Goal: Task Accomplishment & Management: Use online tool/utility

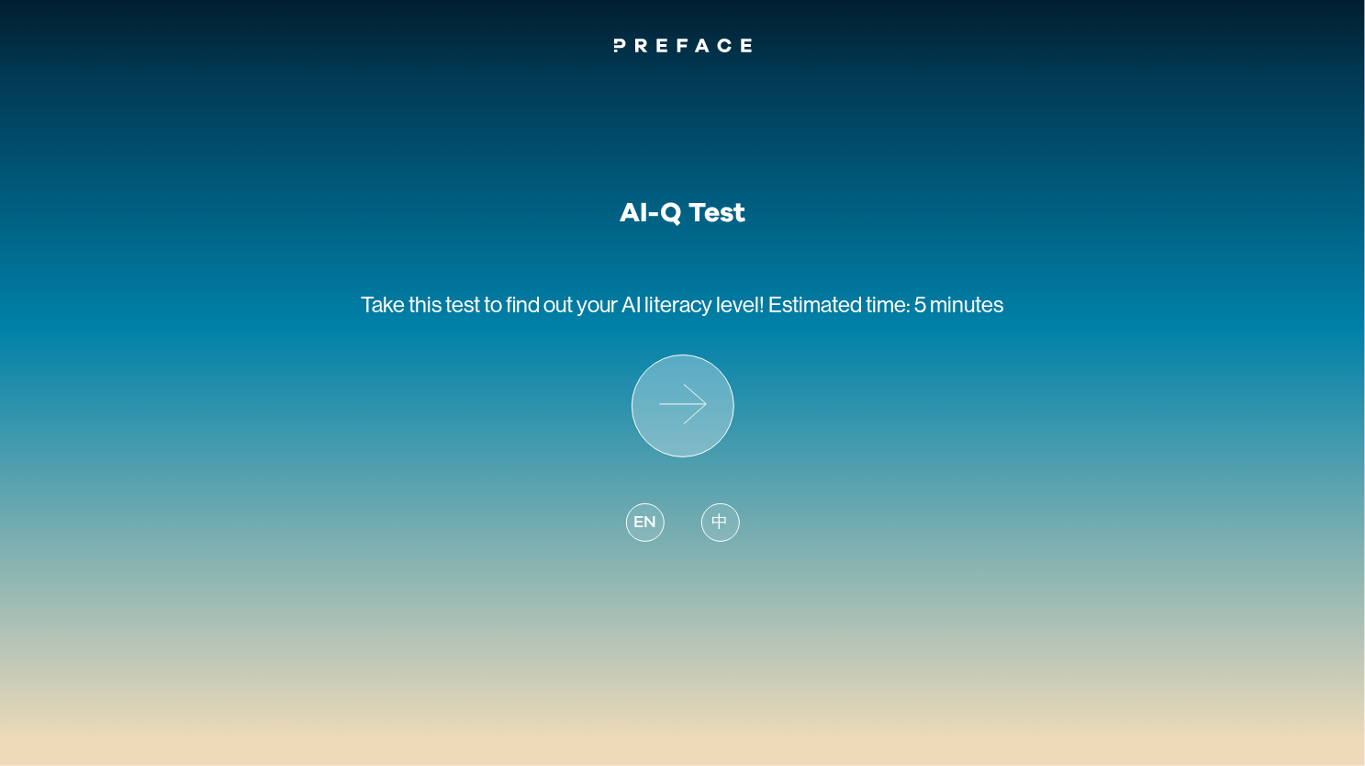
click at [671, 392] on icon at bounding box center [683, 405] width 101 height 101
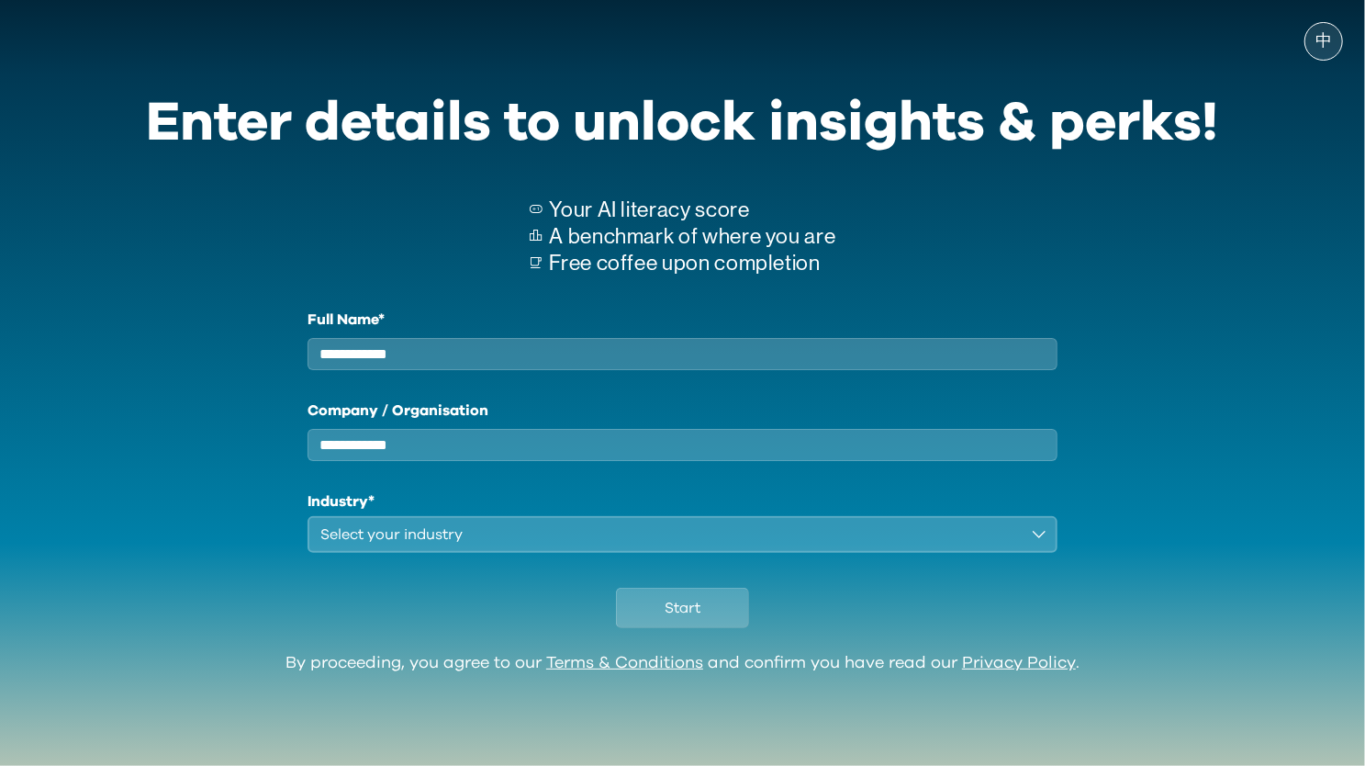
click at [687, 646] on div "Start" at bounding box center [683, 603] width 1072 height 101
click at [690, 619] on span "Start" at bounding box center [683, 608] width 36 height 22
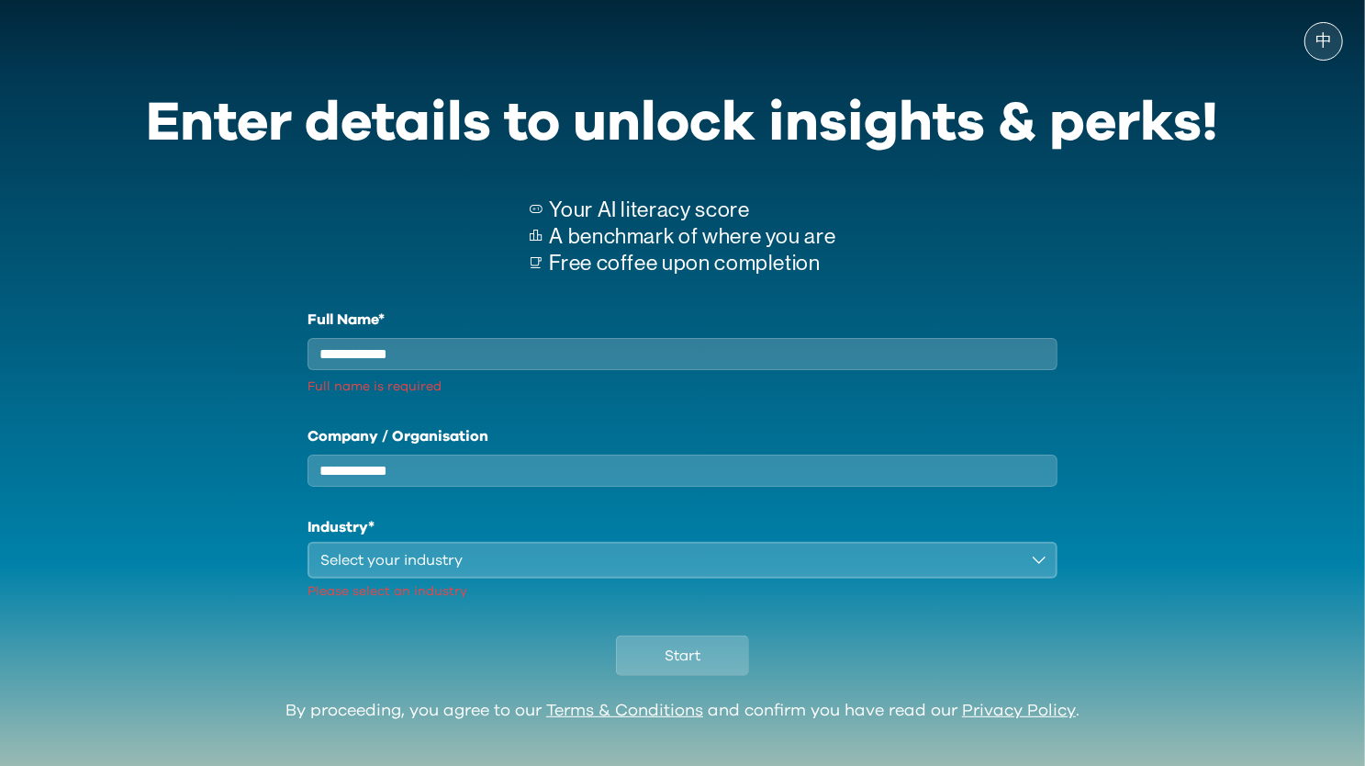
click at [571, 343] on input "Full Name*" at bounding box center [683, 354] width 751 height 32
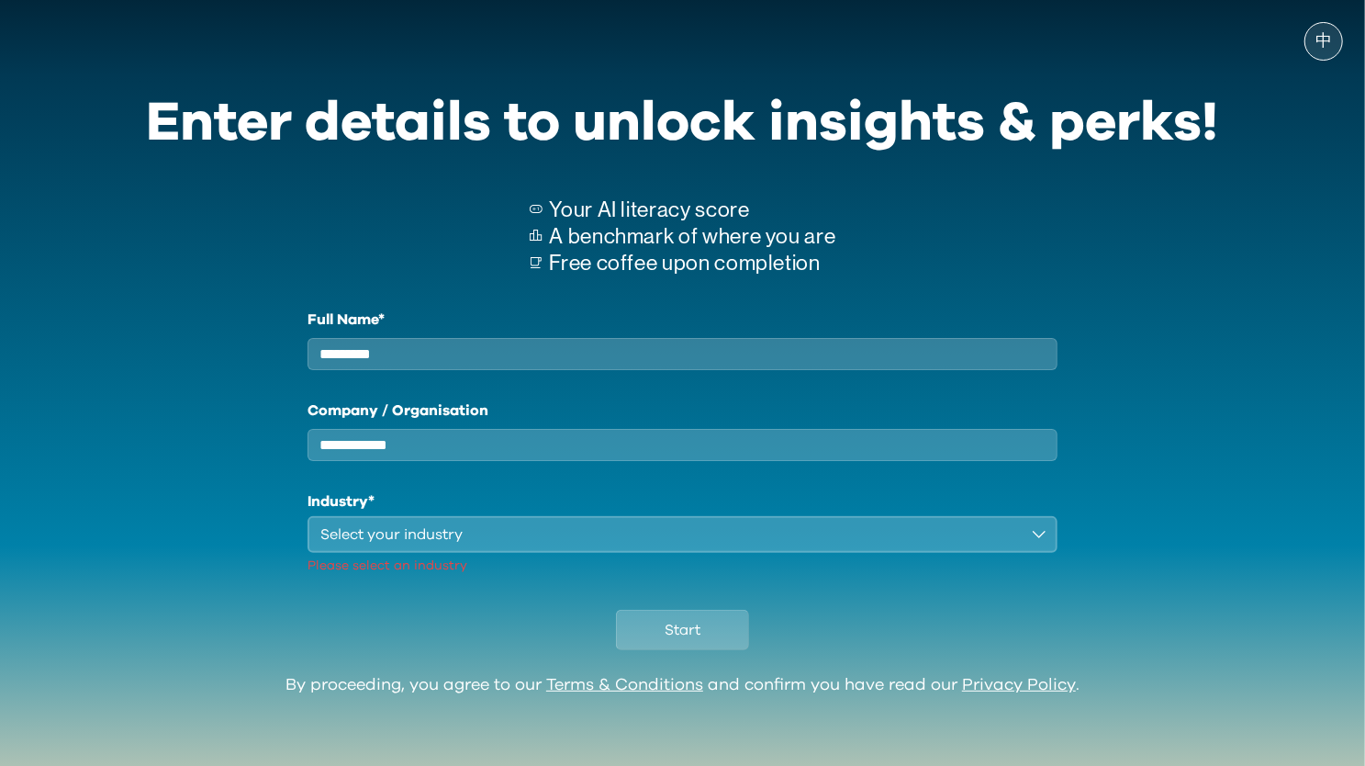
type input "*********"
click at [592, 421] on label "Company / Organisation" at bounding box center [683, 410] width 751 height 22
click at [592, 429] on input "Company / Organisation" at bounding box center [683, 445] width 751 height 32
click at [564, 461] on input "Company / Organisation" at bounding box center [683, 445] width 751 height 32
type input "*******"
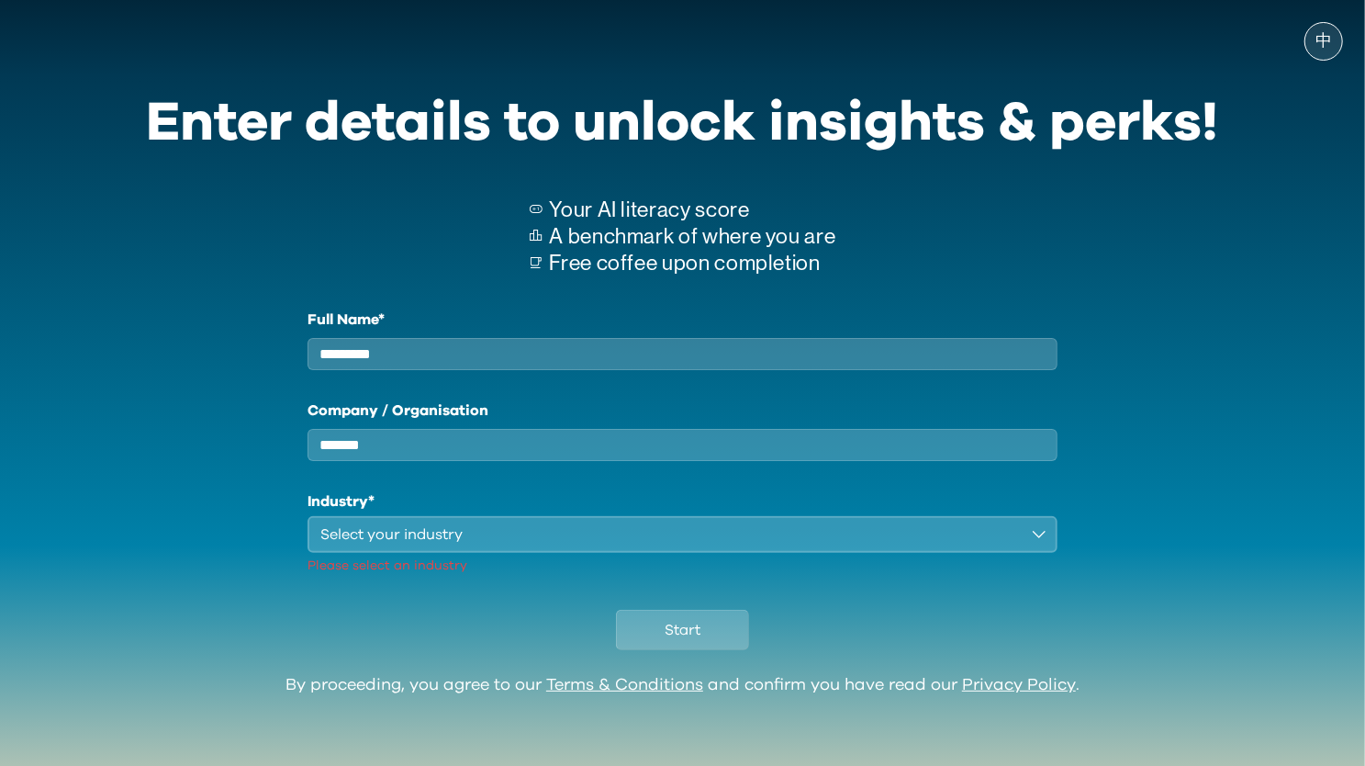
click at [760, 545] on div "Select your industry" at bounding box center [670, 534] width 700 height 22
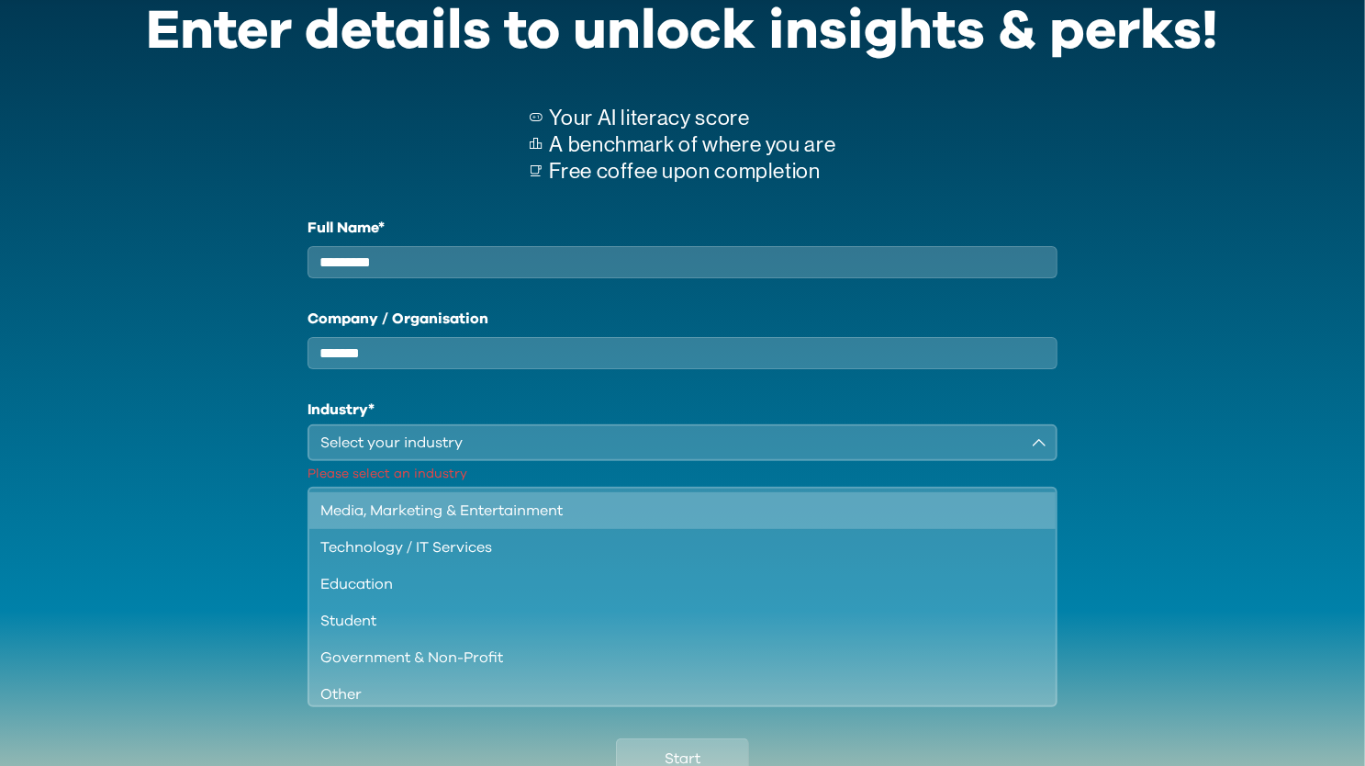
scroll to position [158, 0]
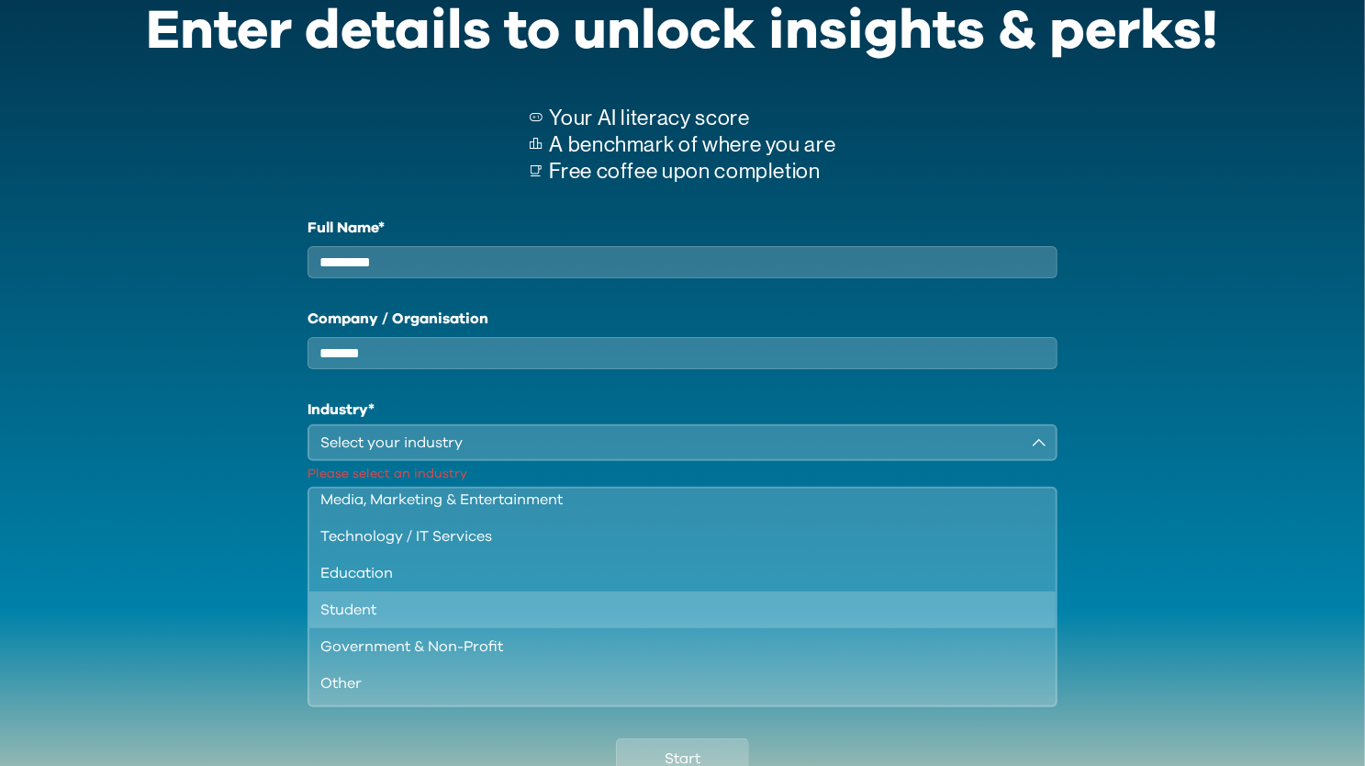
click at [499, 628] on li "Student" at bounding box center [682, 609] width 747 height 37
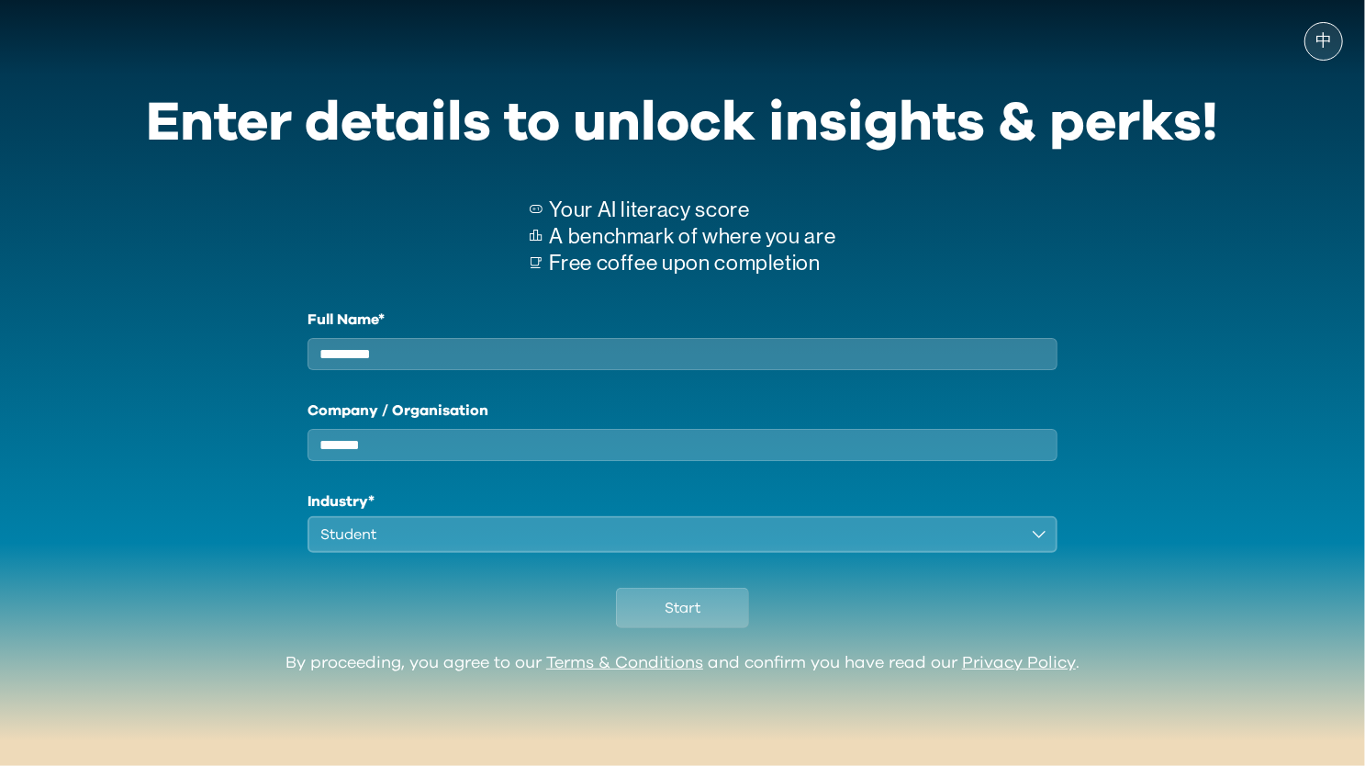
scroll to position [0, 0]
drag, startPoint x: 446, startPoint y: 471, endPoint x: 30, endPoint y: 471, distance: 415.9
click at [30, 471] on div "中 Enter details to unlock insights & perks! Your AI literacy score A benchmark …" at bounding box center [682, 382] width 1365 height 729
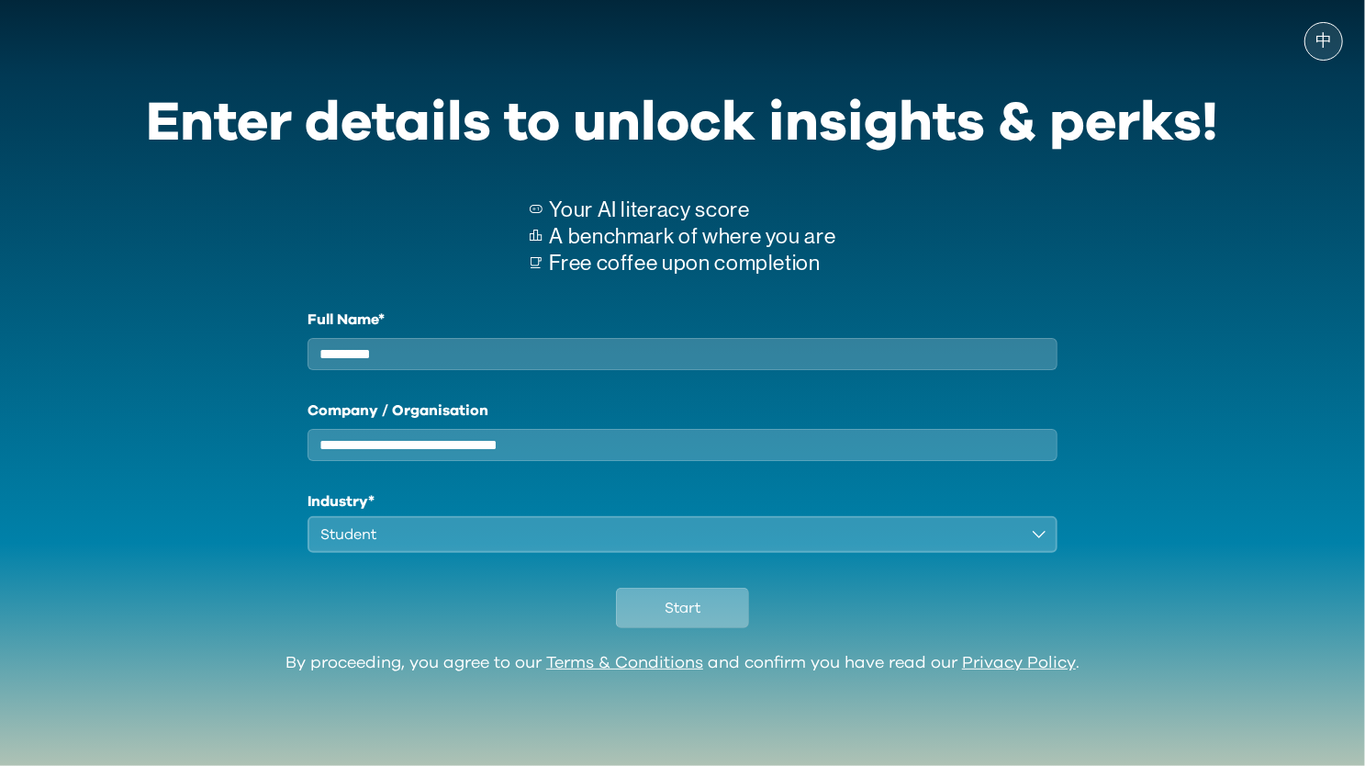
type input "**********"
click at [689, 619] on span "Start" at bounding box center [683, 608] width 36 height 22
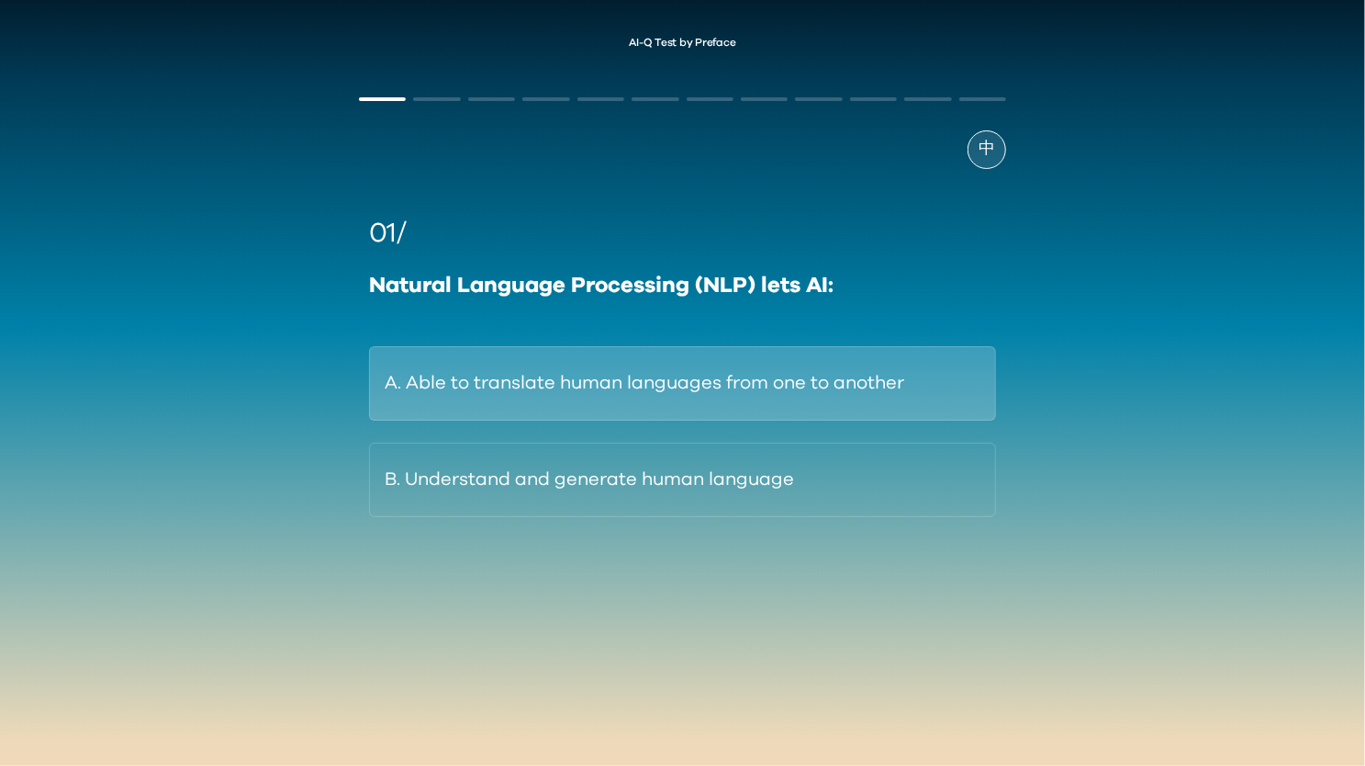
click at [766, 387] on button "A. Able to translate human languages from one to another" at bounding box center [682, 383] width 627 height 74
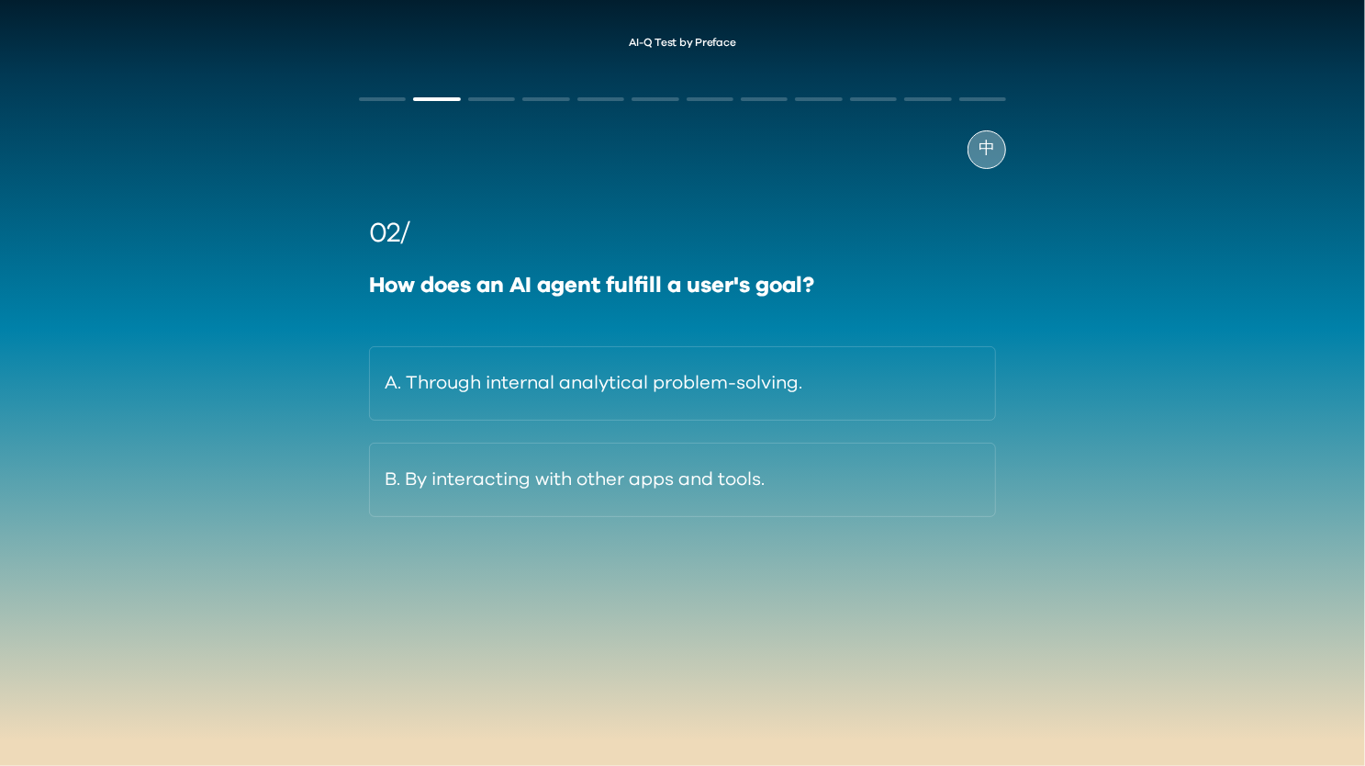
click at [984, 150] on span "中" at bounding box center [987, 149] width 17 height 25
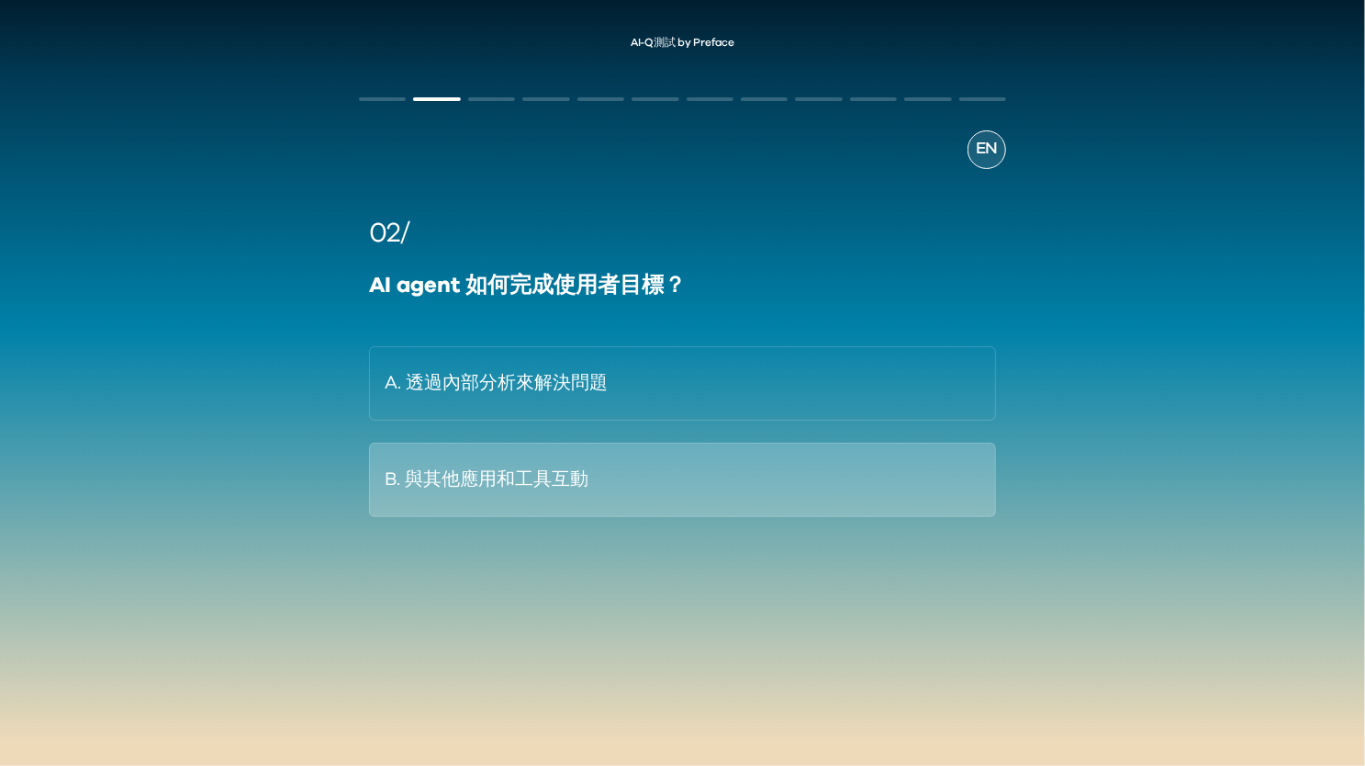
click at [588, 467] on button "B. 與其他應用和工具互動" at bounding box center [682, 480] width 627 height 74
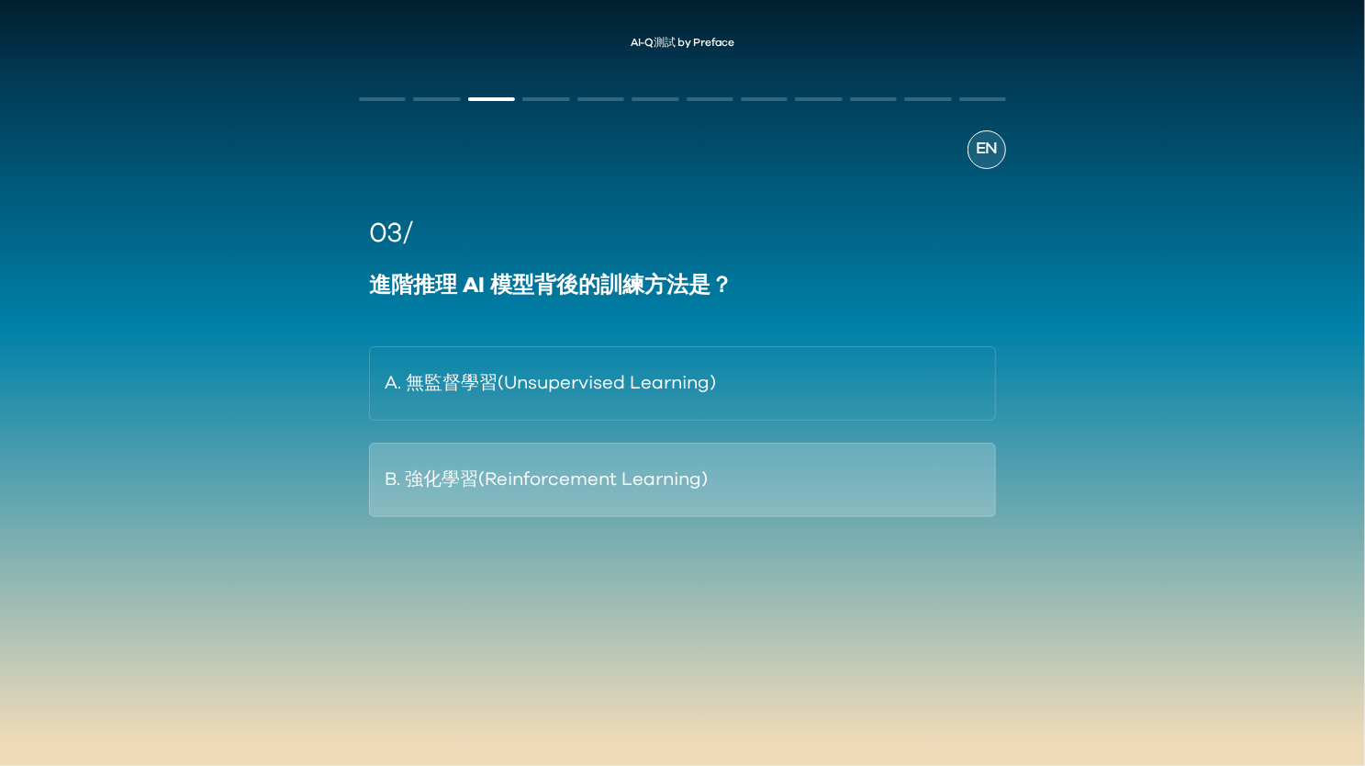
click at [560, 455] on button "B. 強化學習(Reinforcement Learning)" at bounding box center [682, 480] width 627 height 74
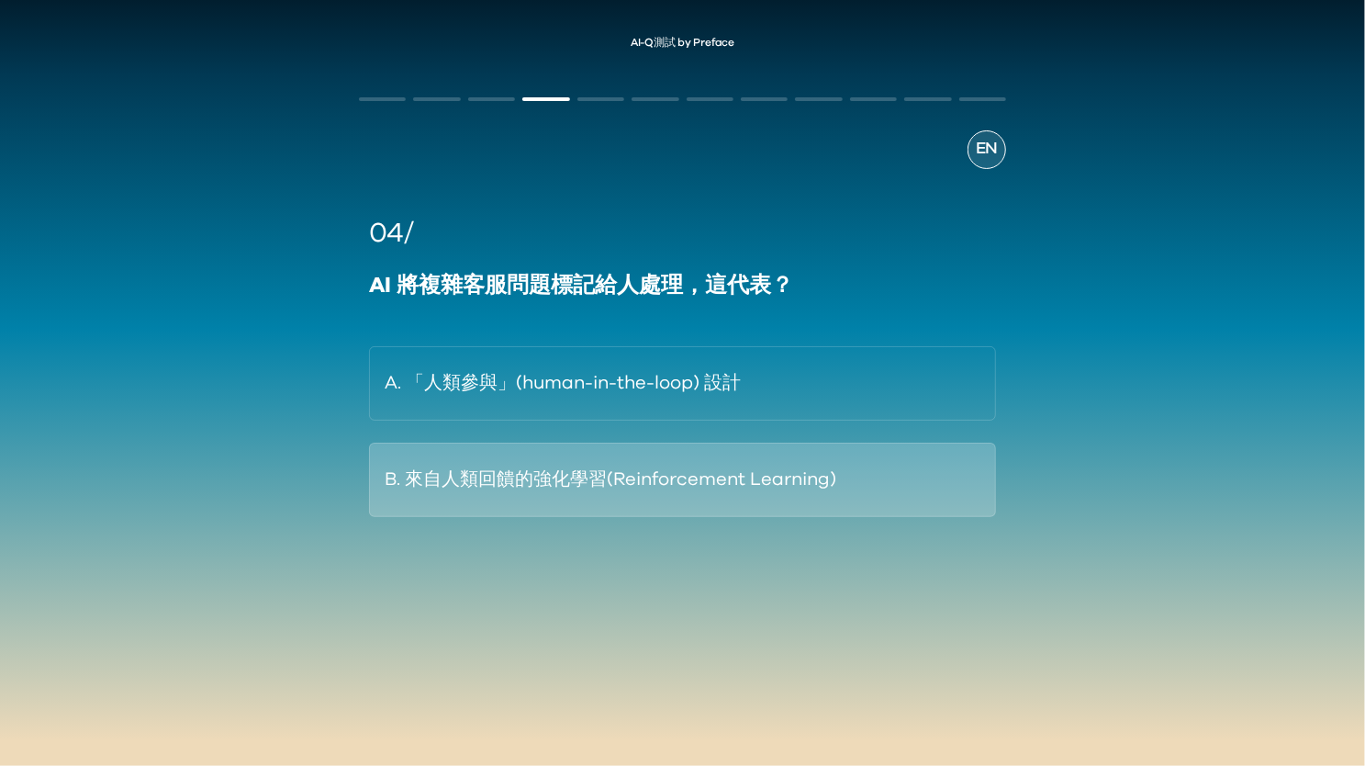
click at [644, 469] on button "B. 來自人類回饋的強化學習(Reinforcement Learning)" at bounding box center [682, 480] width 627 height 74
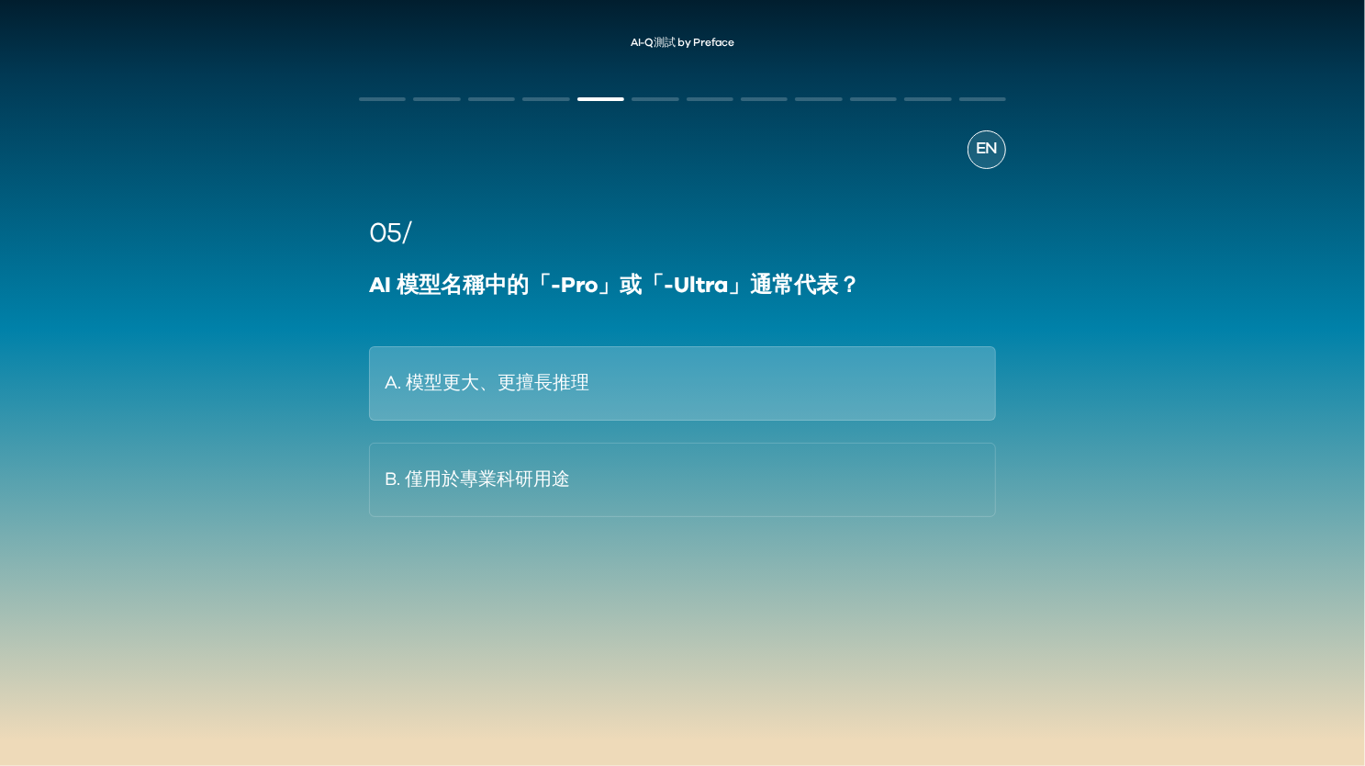
click at [663, 403] on button "A. 模型更大、更擅長推理" at bounding box center [682, 383] width 627 height 74
